Goal: Task Accomplishment & Management: Manage account settings

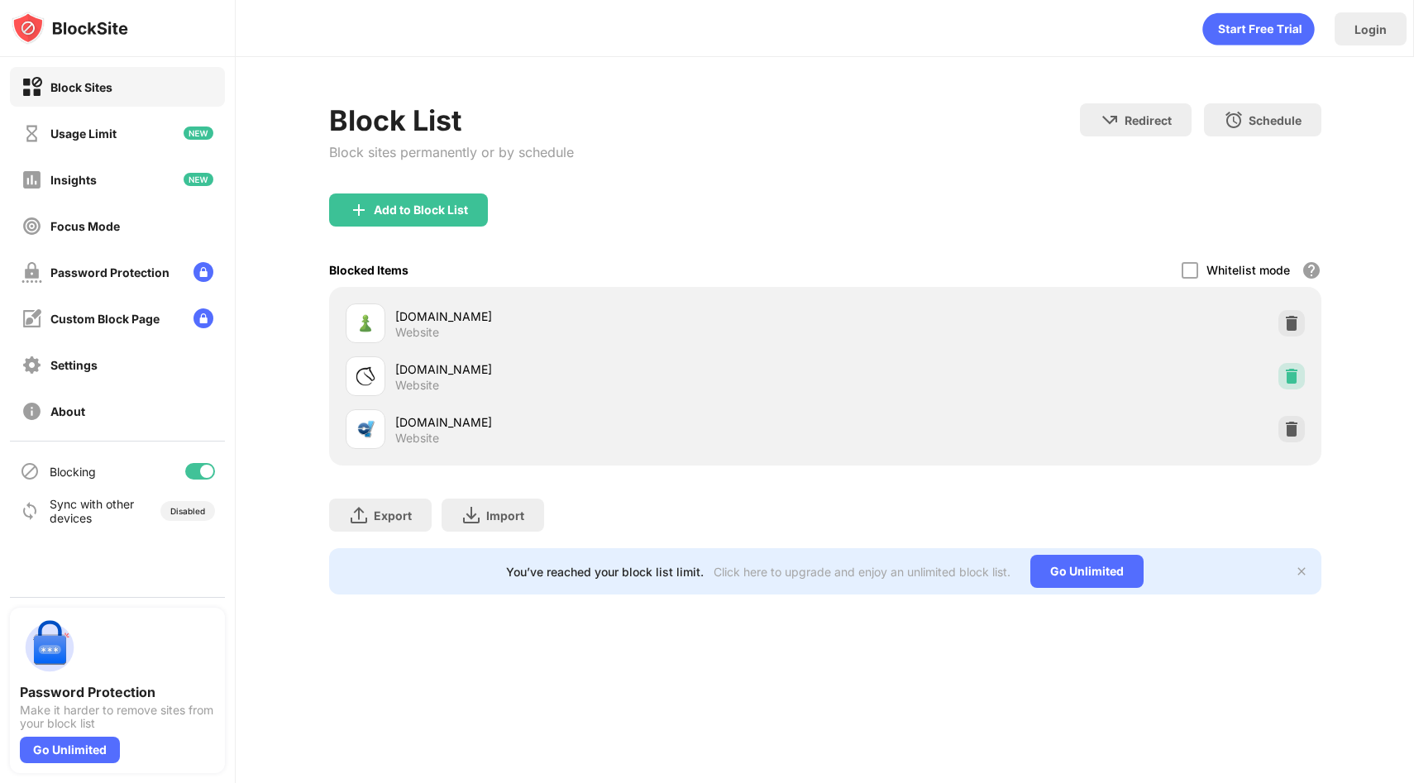
click at [1297, 380] on img at bounding box center [1291, 376] width 17 height 17
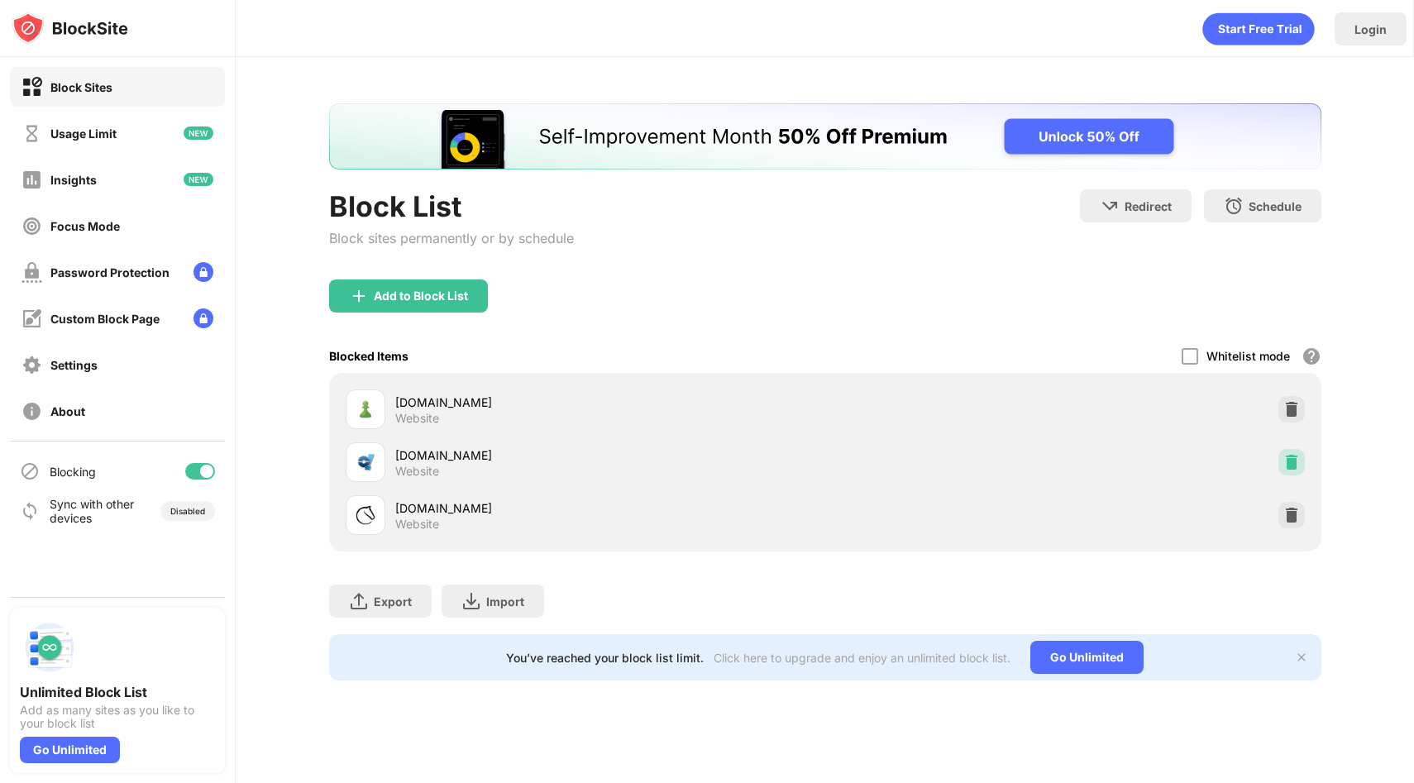
click at [1291, 458] on img at bounding box center [1291, 462] width 17 height 17
click at [1287, 463] on img at bounding box center [1291, 462] width 17 height 17
